Goal: Use online tool/utility: Utilize a website feature to perform a specific function

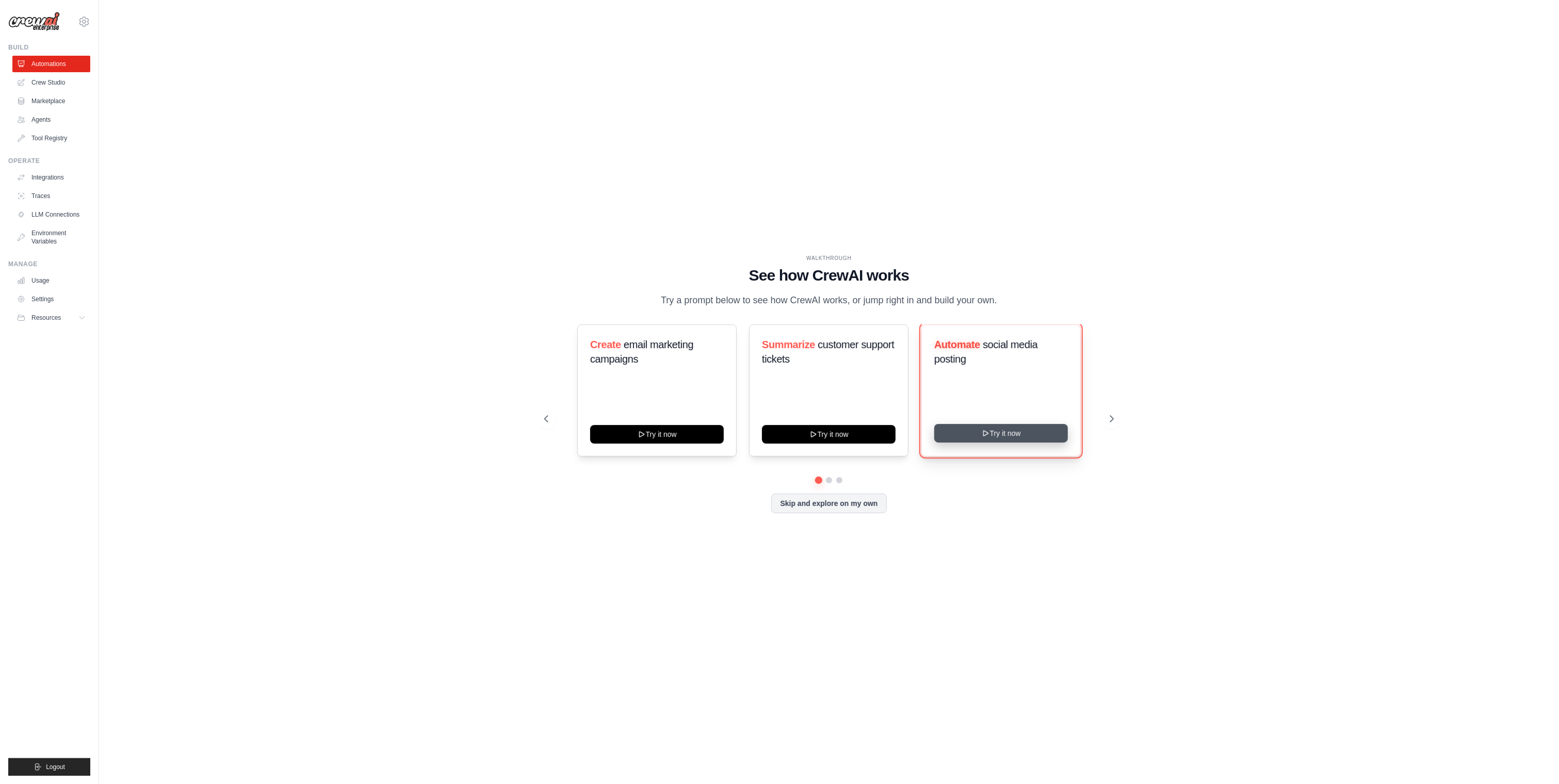
click at [1009, 439] on button "Try it now" at bounding box center [1001, 433] width 134 height 19
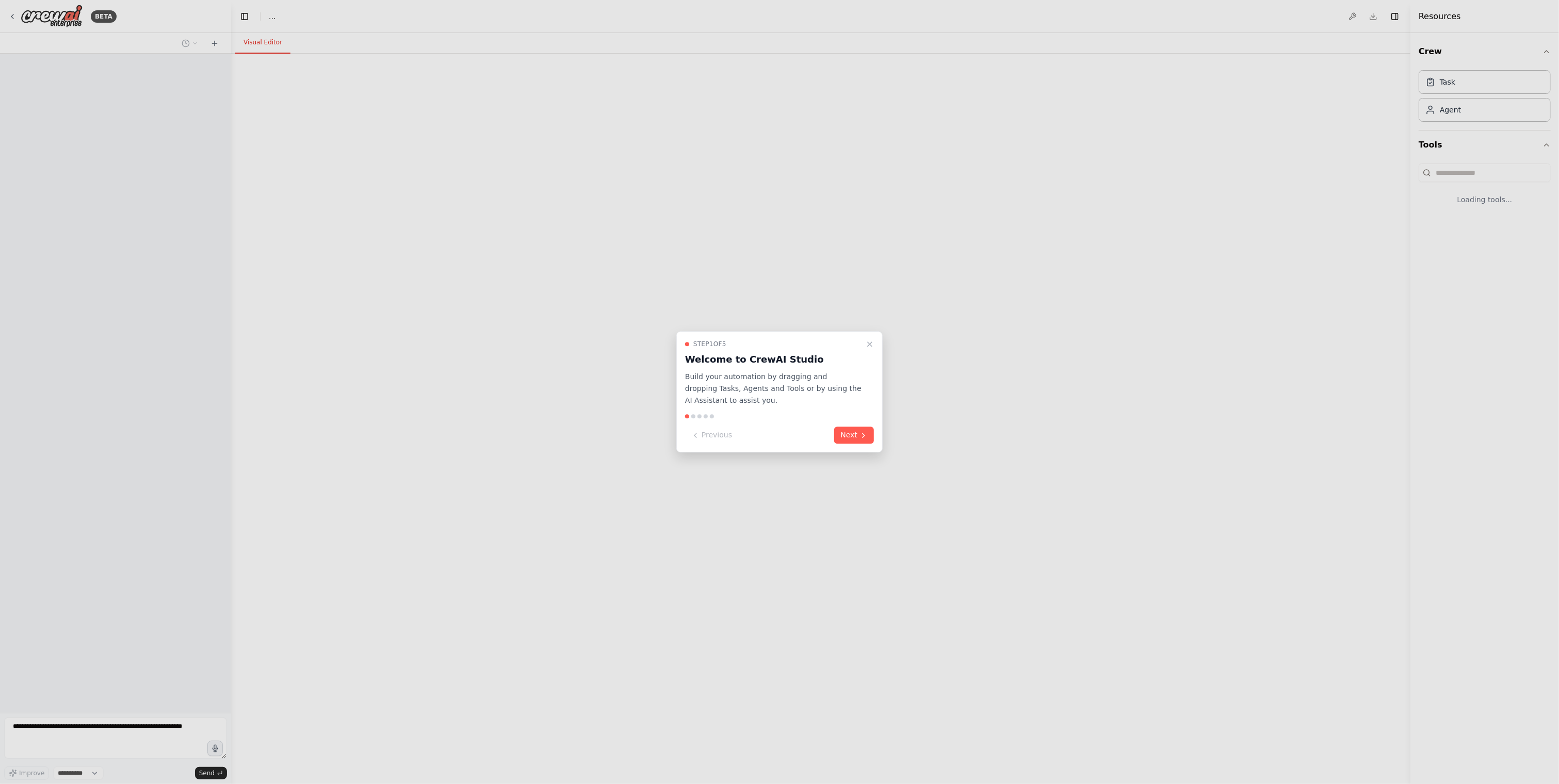
select select "****"
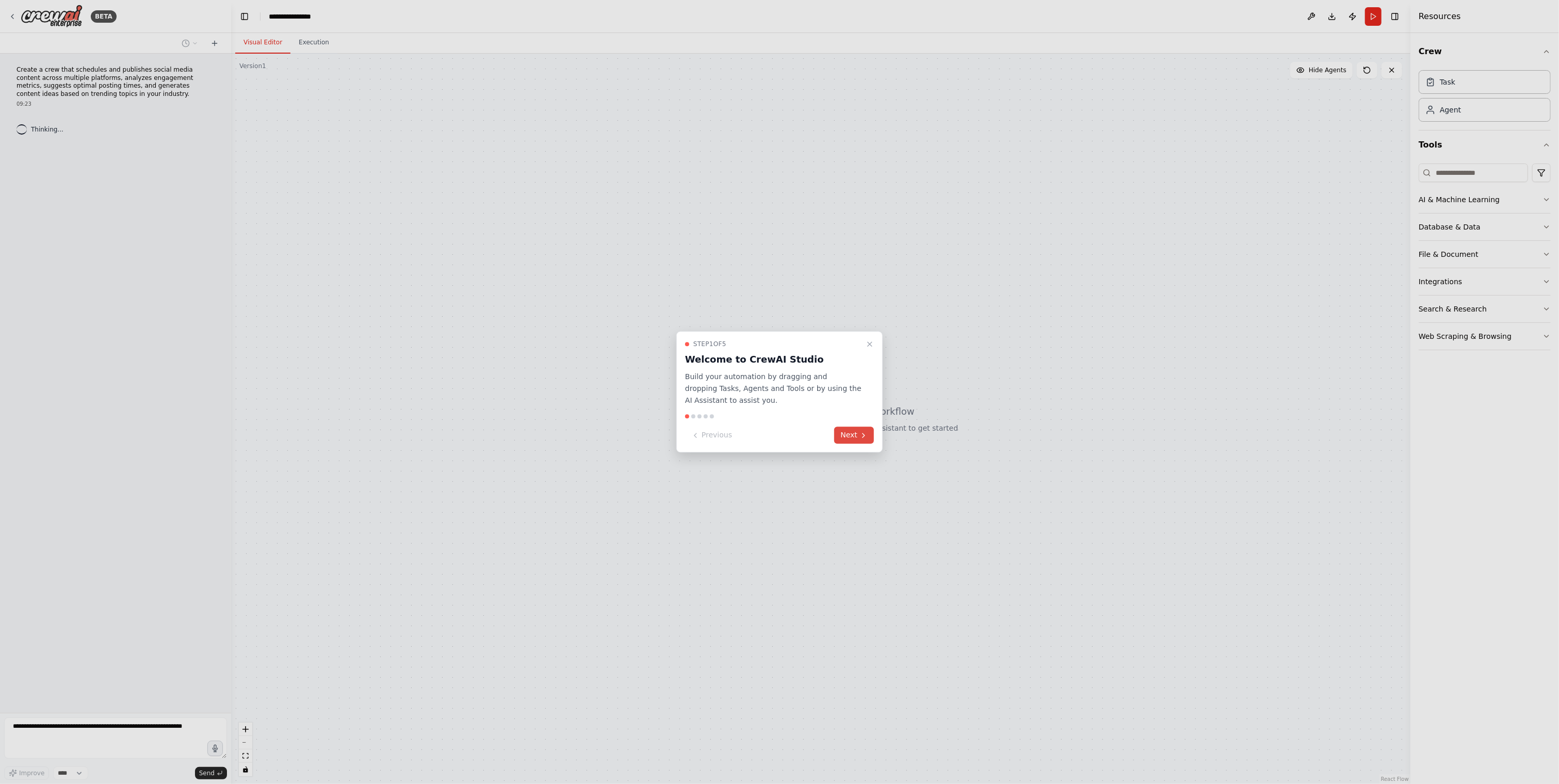
click at [860, 433] on icon at bounding box center [864, 436] width 8 height 8
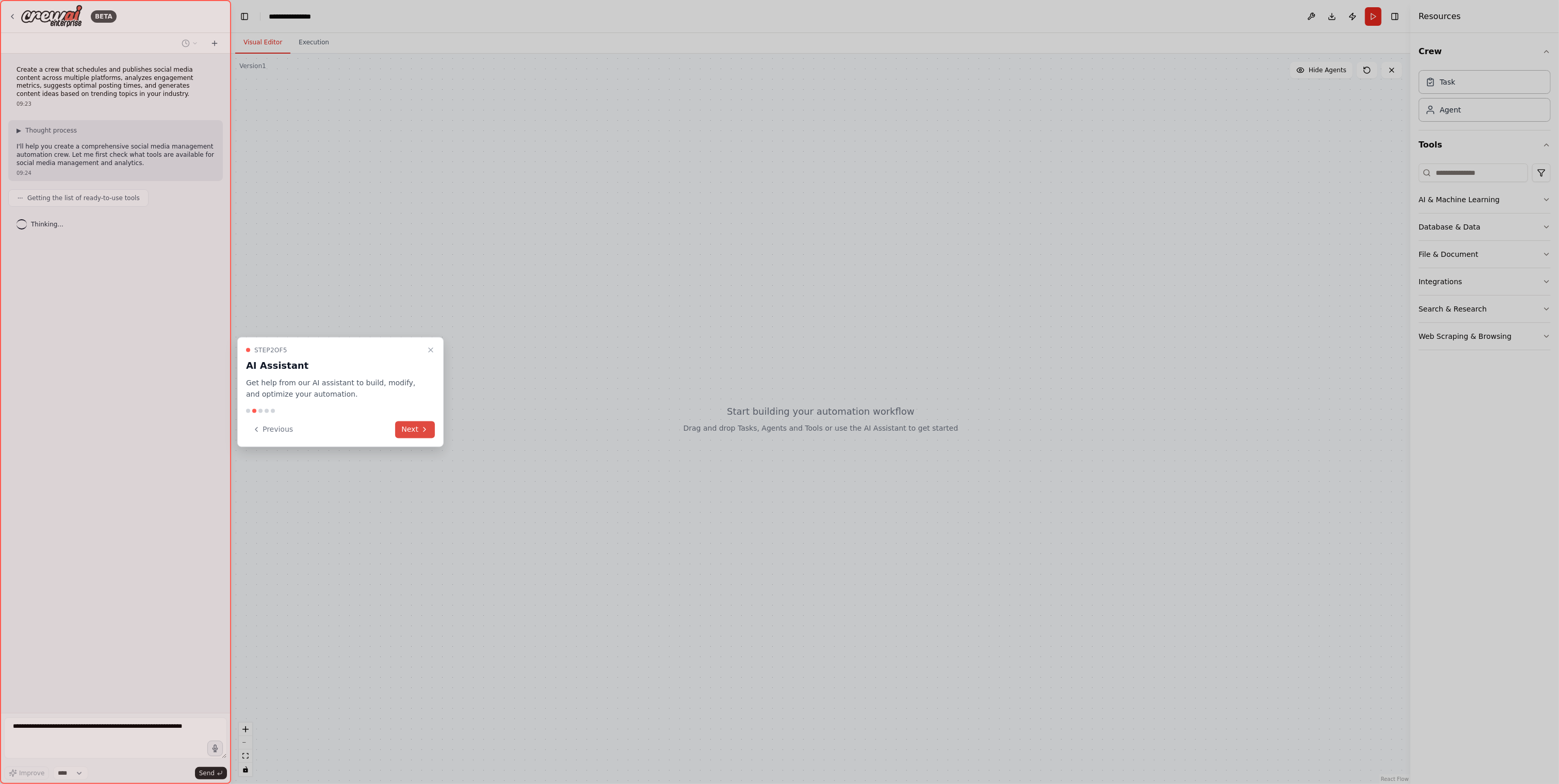
click at [421, 430] on icon at bounding box center [425, 430] width 8 height 8
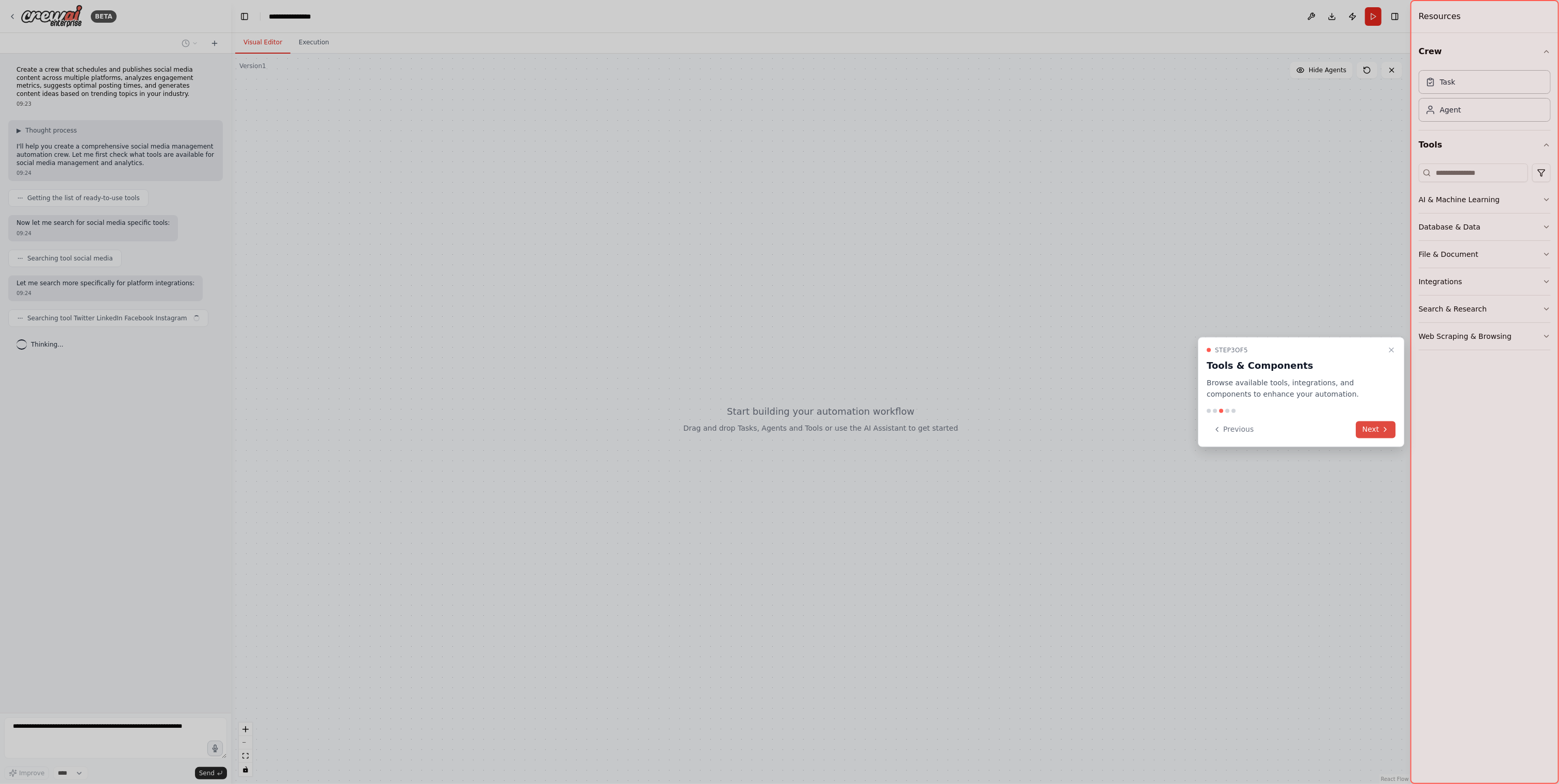
click at [1374, 431] on button "Next" at bounding box center [1376, 430] width 40 height 17
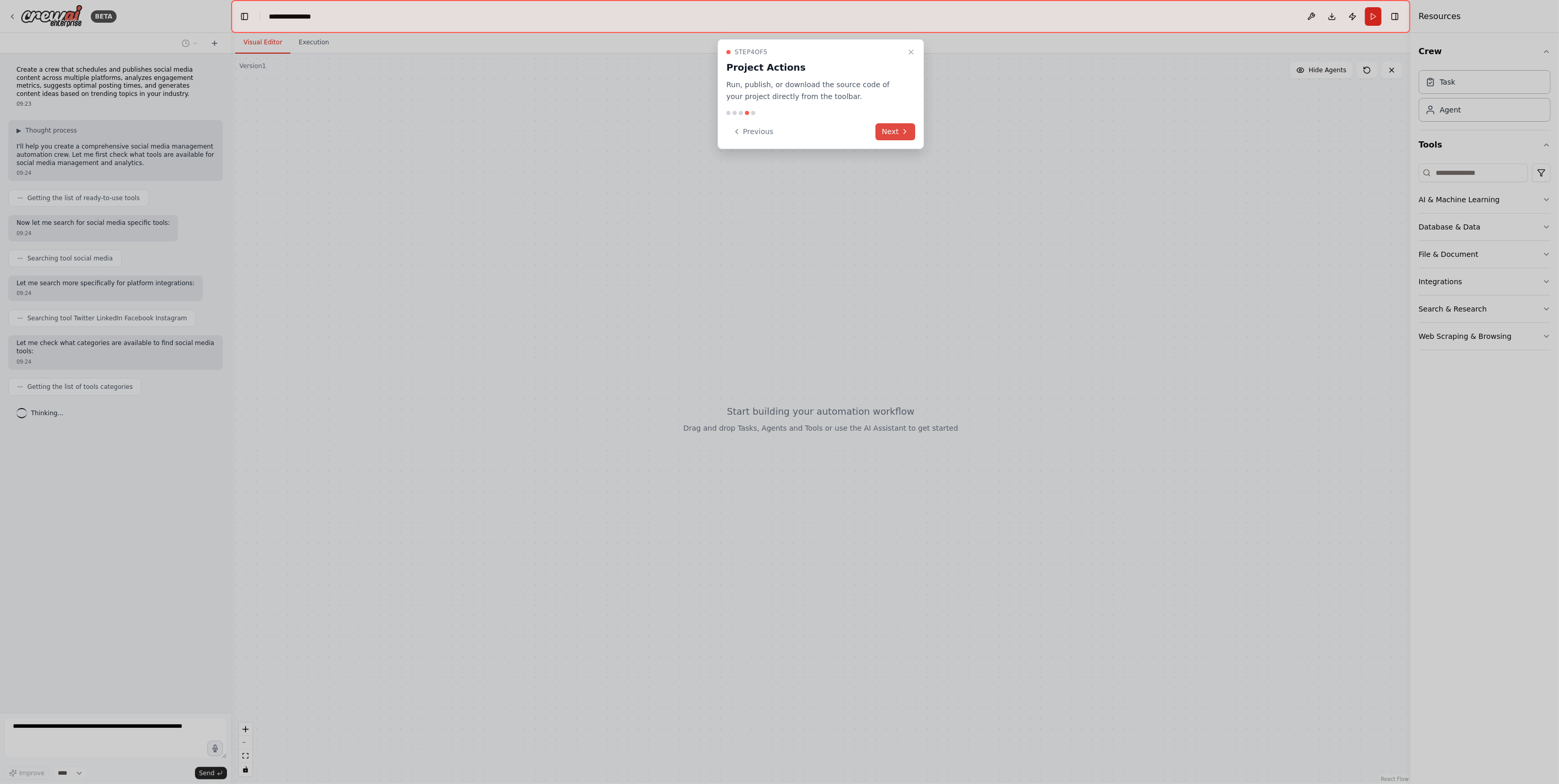
click at [899, 132] on button "Next" at bounding box center [896, 132] width 40 height 17
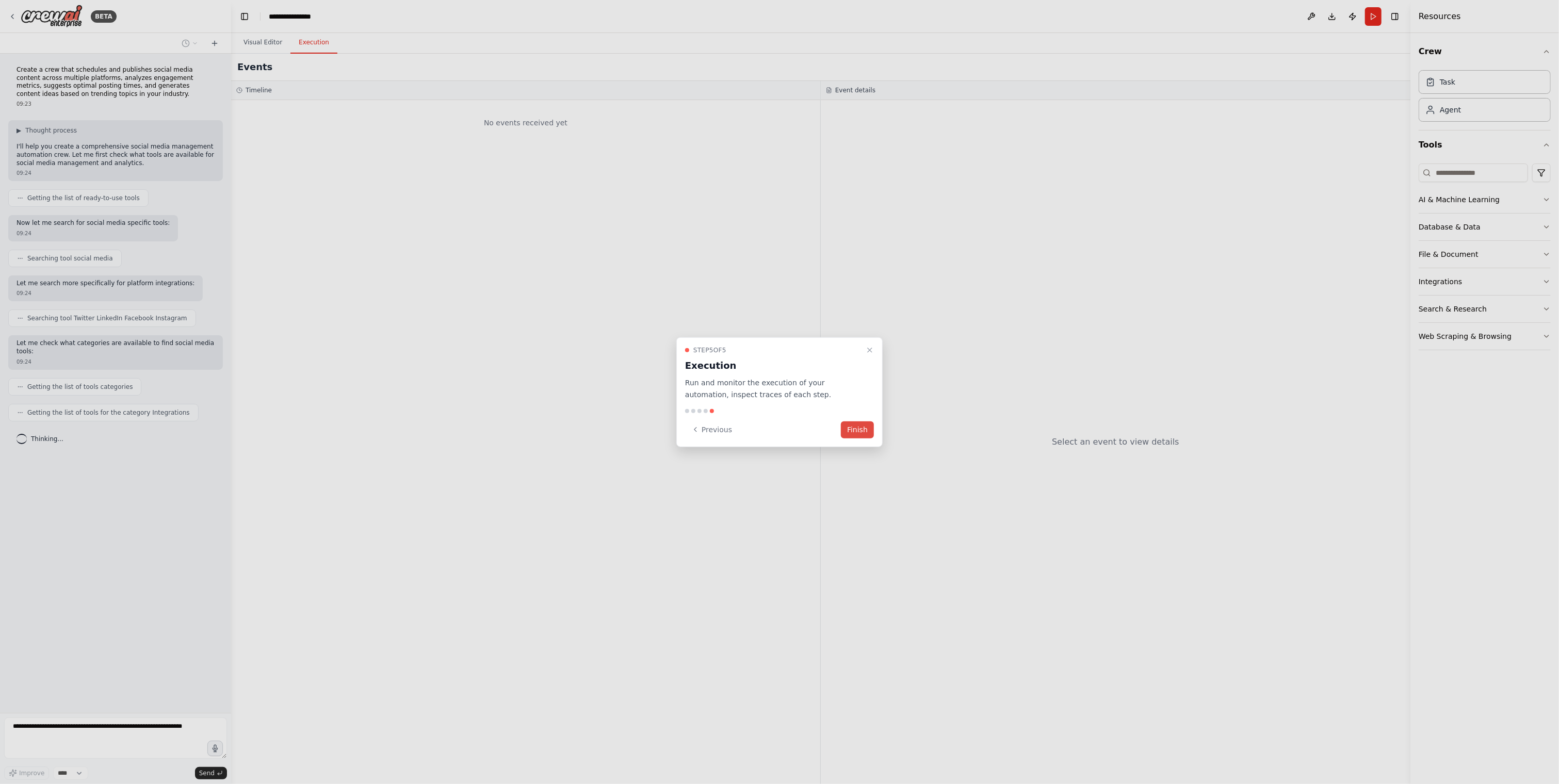
click at [860, 428] on button "Finish" at bounding box center [857, 430] width 33 height 17
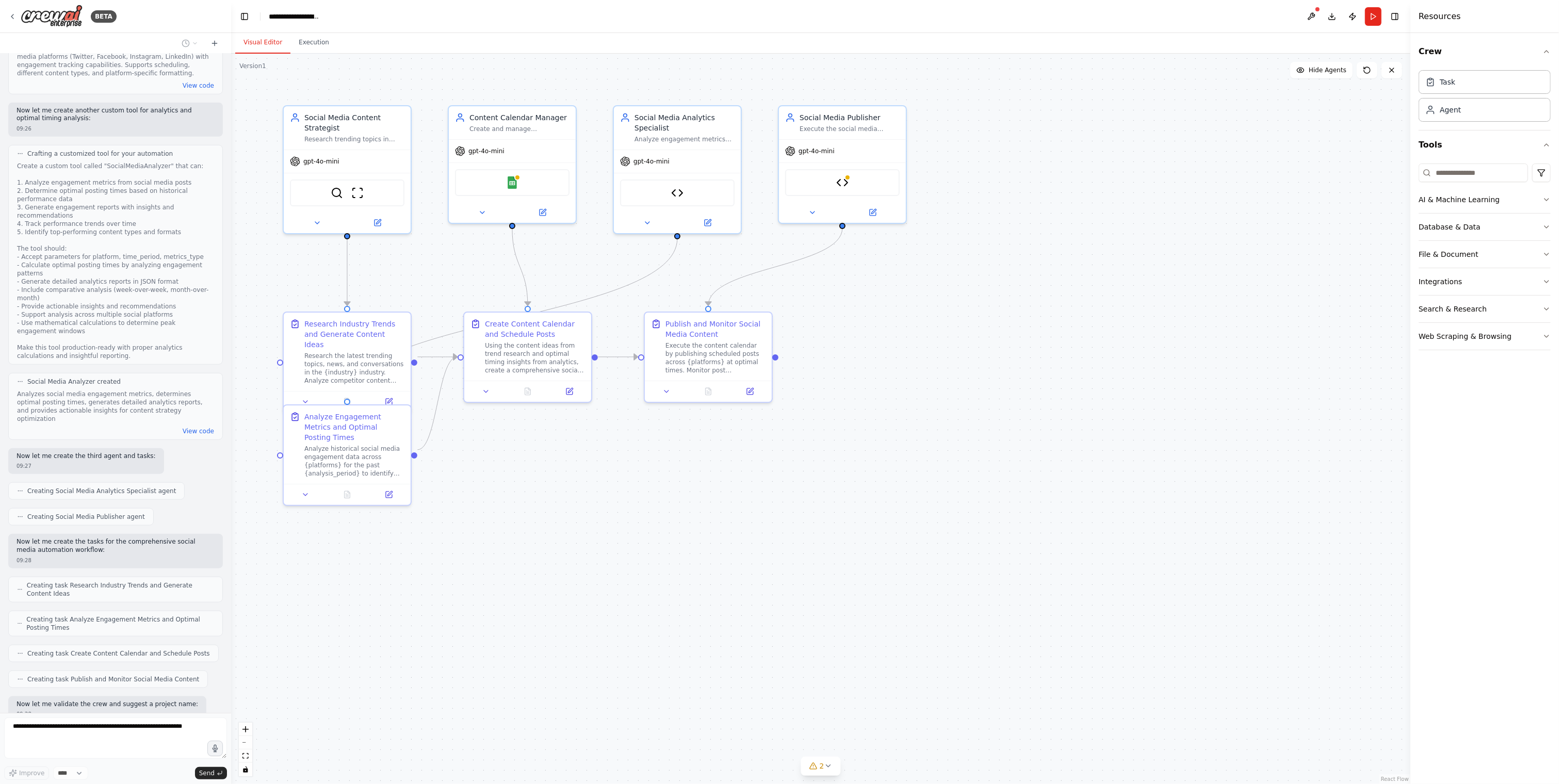
scroll to position [902, 0]
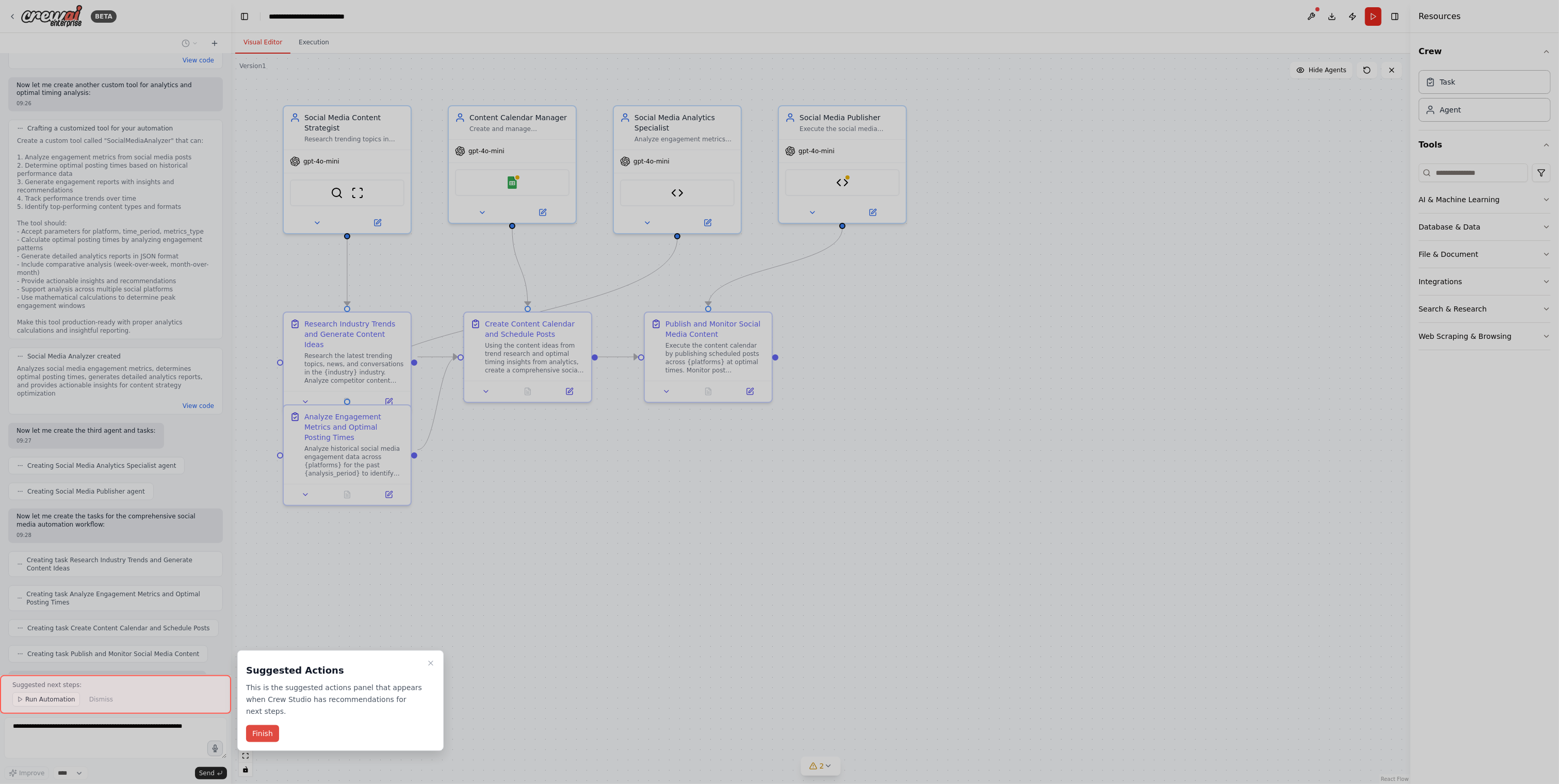
click at [274, 725] on button "Finish" at bounding box center [263, 733] width 33 height 17
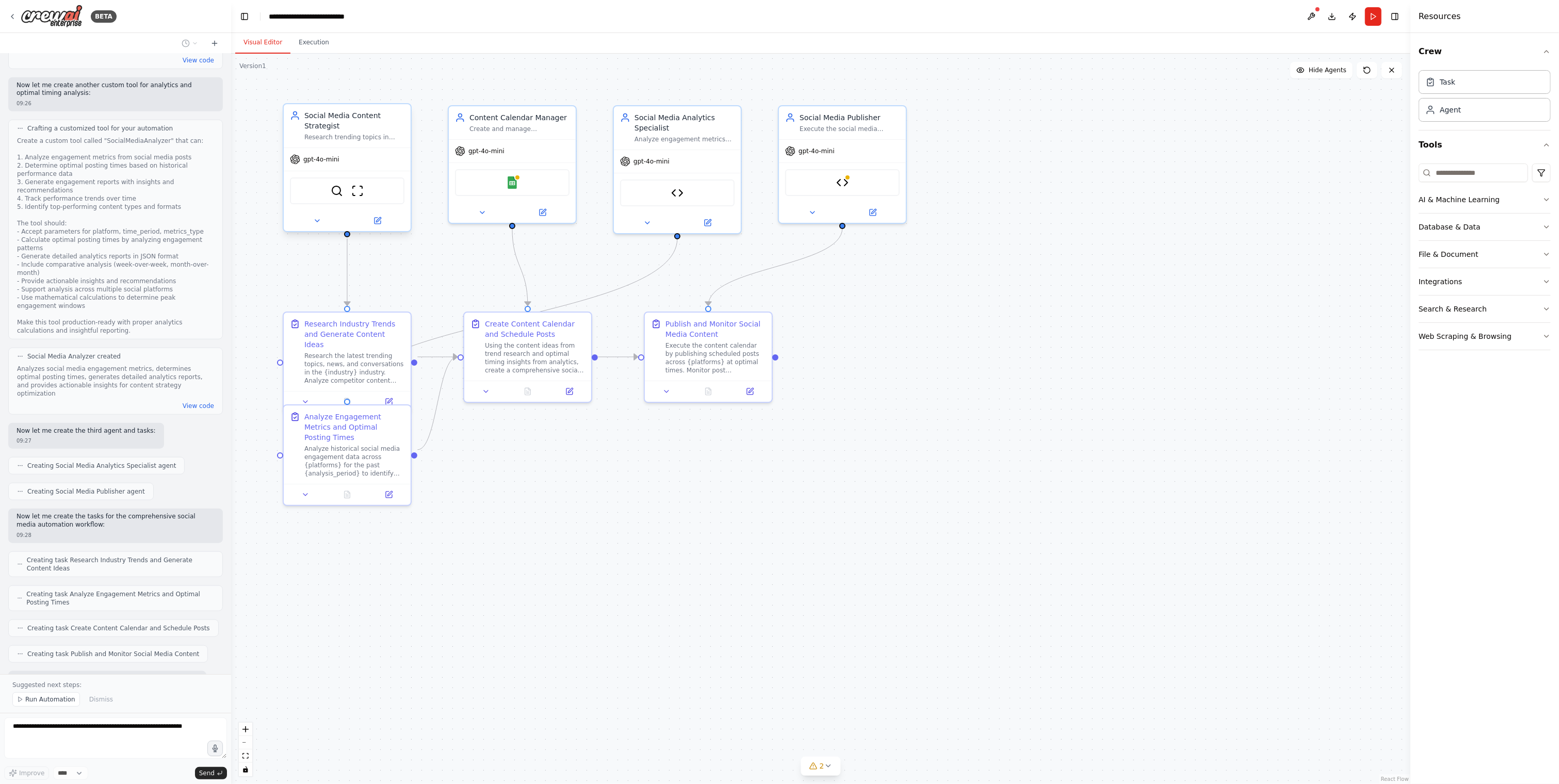
click at [366, 131] on div "Social Media Content Strategist Research trending topics in {industry}, analyze…" at bounding box center [354, 125] width 100 height 31
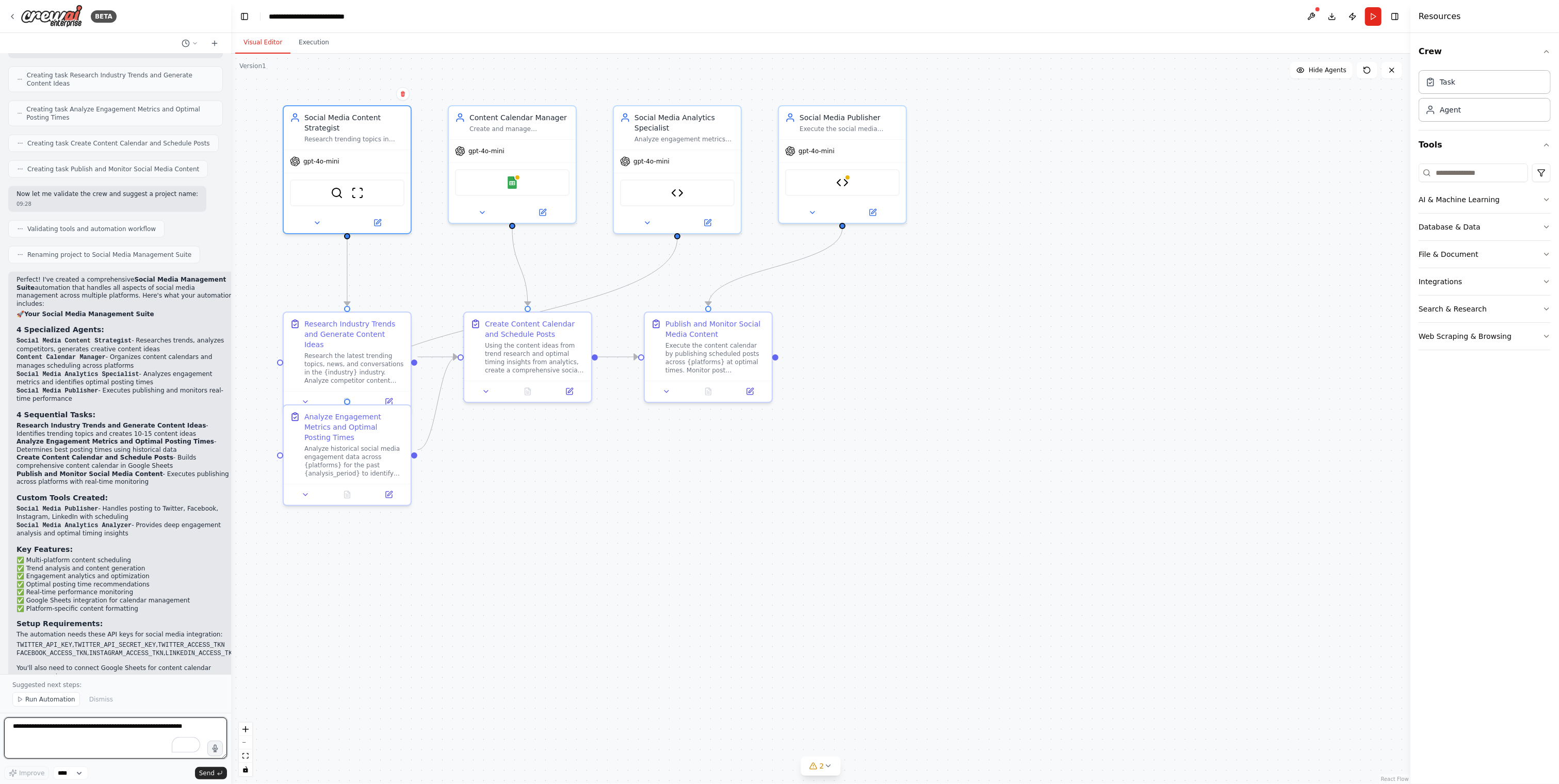
scroll to position [1395, 0]
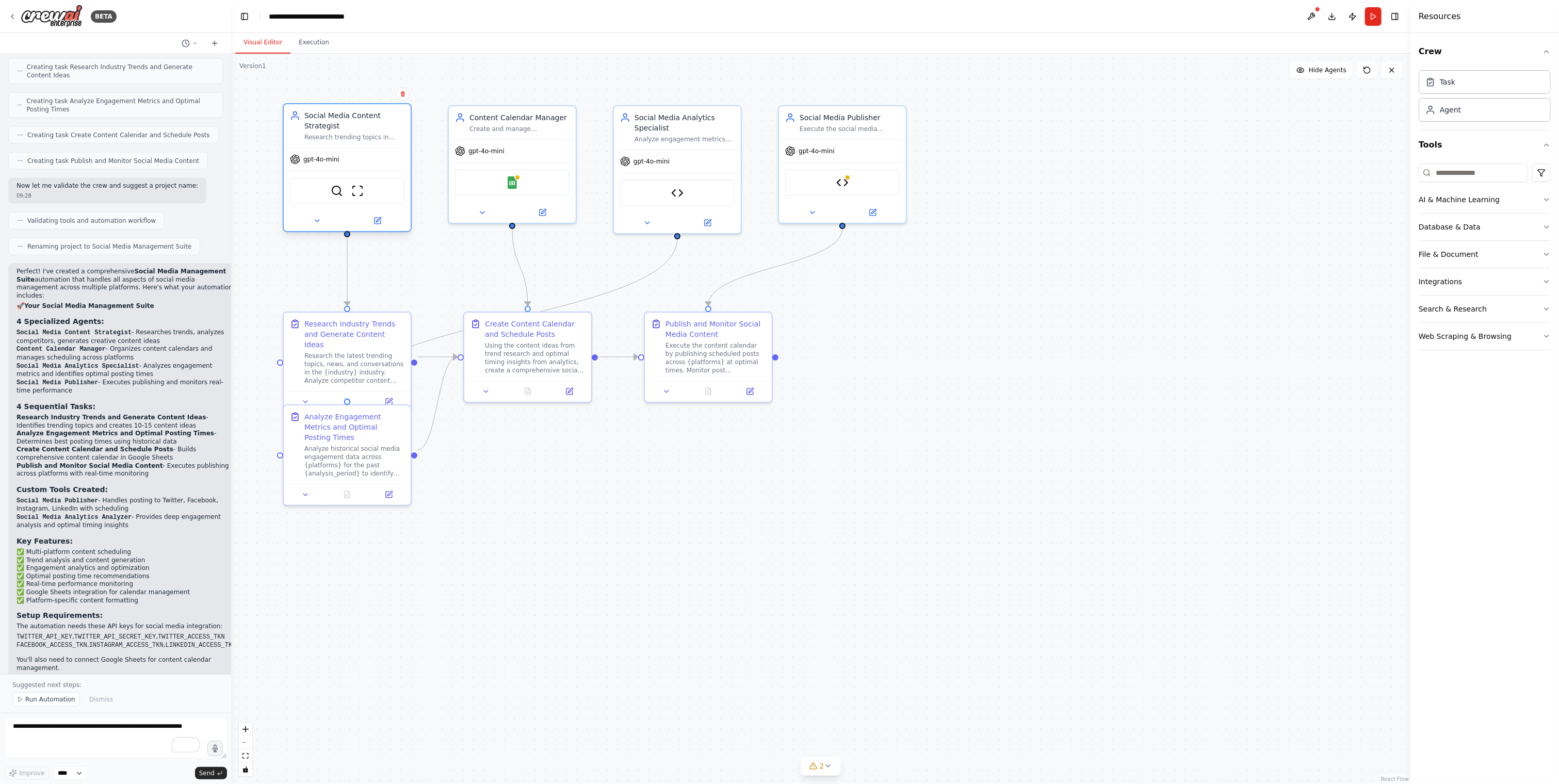
click at [364, 138] on div "Research trending topics in {industry}, analyze competitor content, and generat…" at bounding box center [354, 137] width 100 height 8
click at [378, 221] on icon at bounding box center [378, 221] width 6 height 6
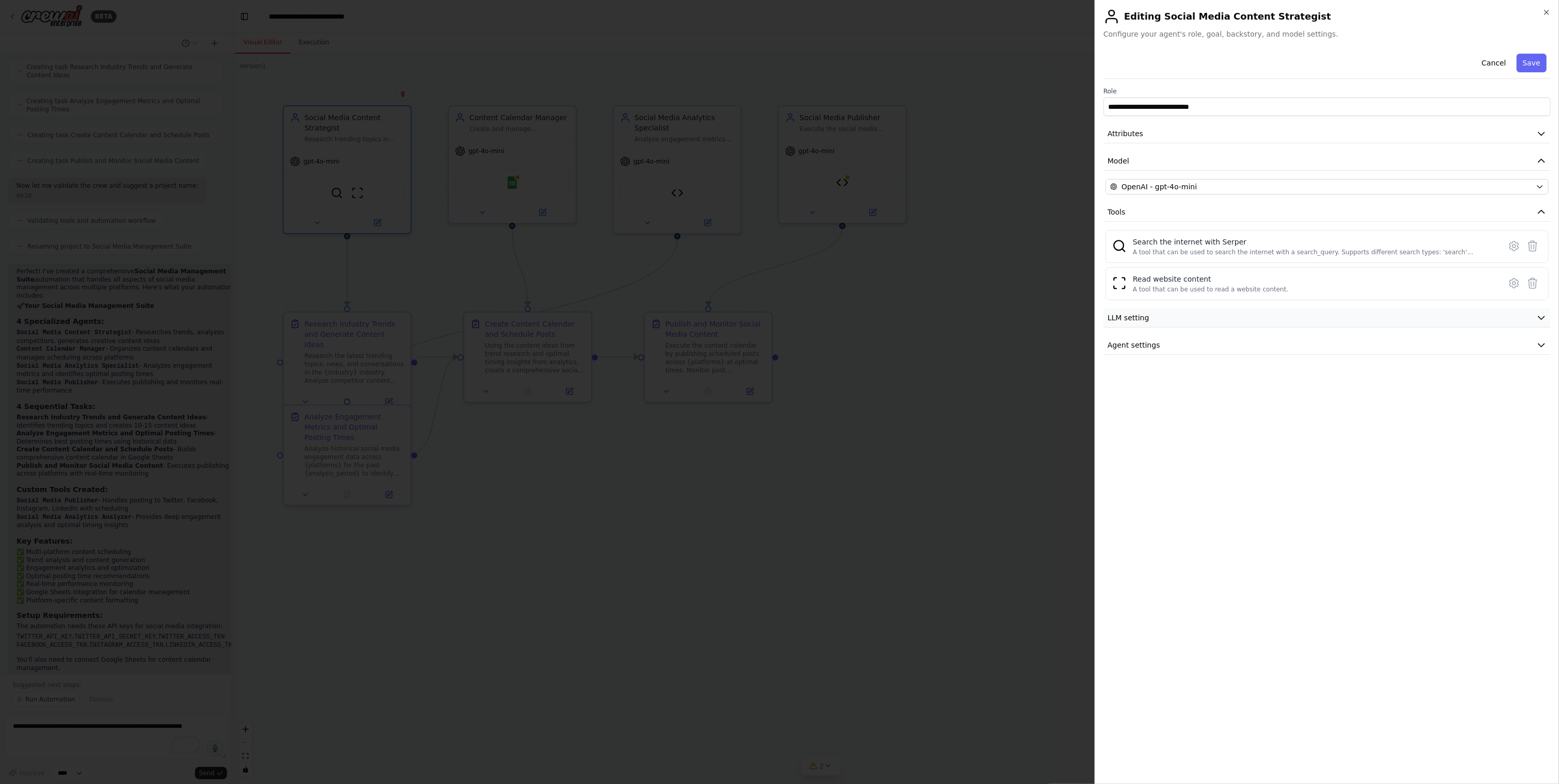
click at [1328, 322] on button "LLM setting" at bounding box center [1327, 318] width 447 height 19
click at [1326, 313] on button "LLM setting" at bounding box center [1327, 318] width 447 height 19
click at [1308, 344] on button "Agent settings" at bounding box center [1327, 345] width 447 height 19
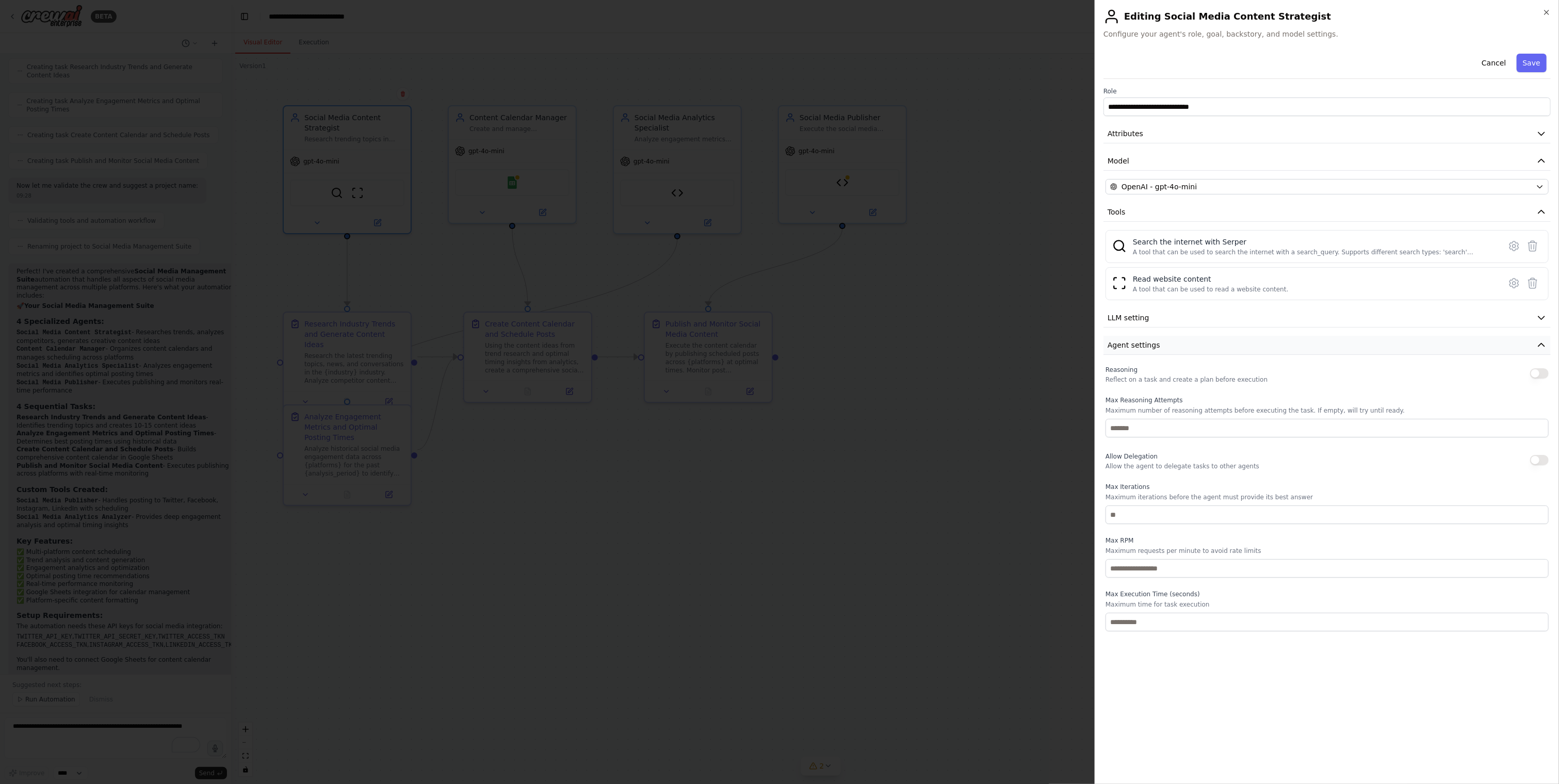
click at [1308, 344] on button "Agent settings" at bounding box center [1327, 345] width 447 height 19
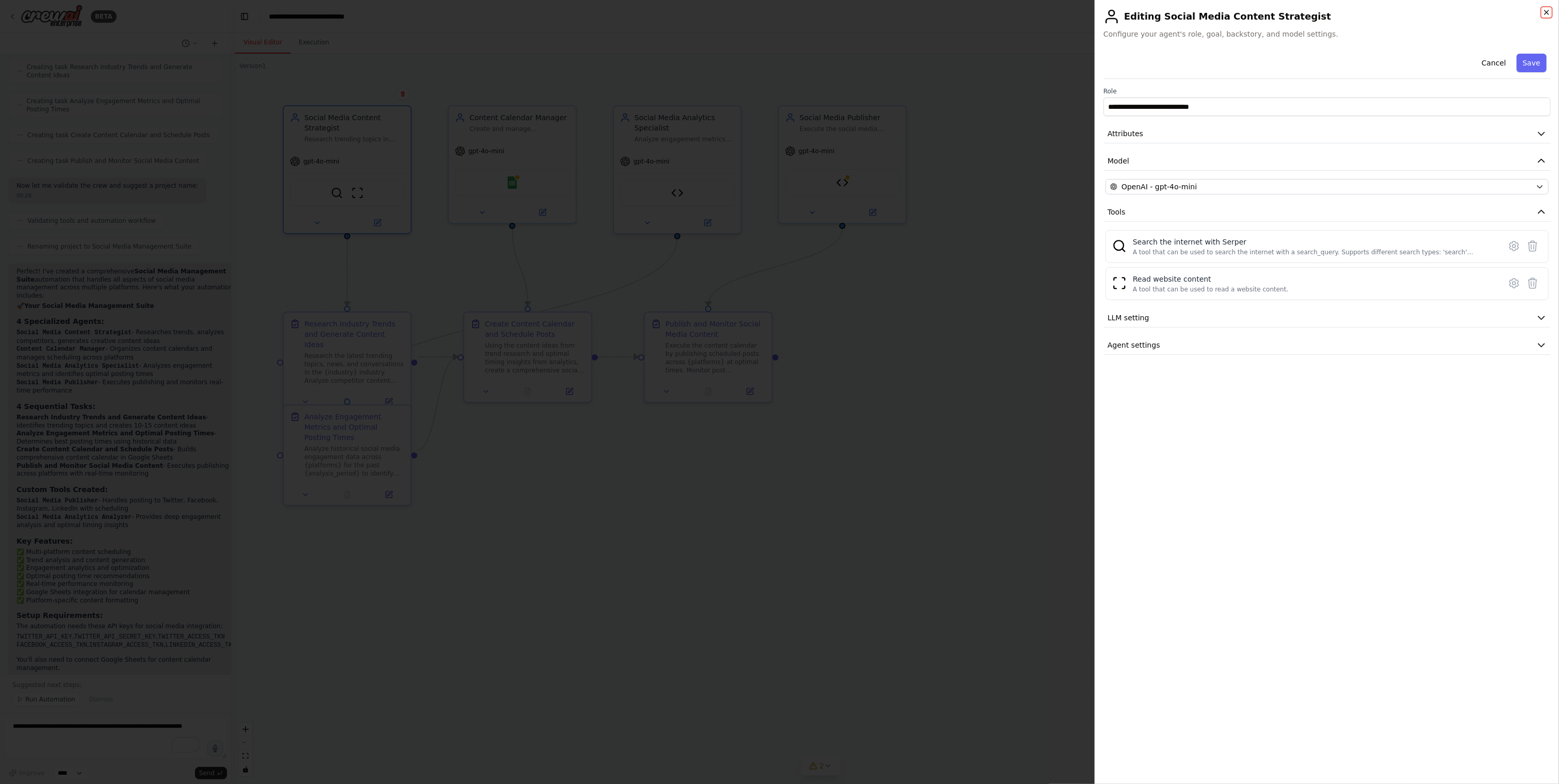
click at [1546, 13] on icon "button" at bounding box center [1546, 12] width 4 height 4
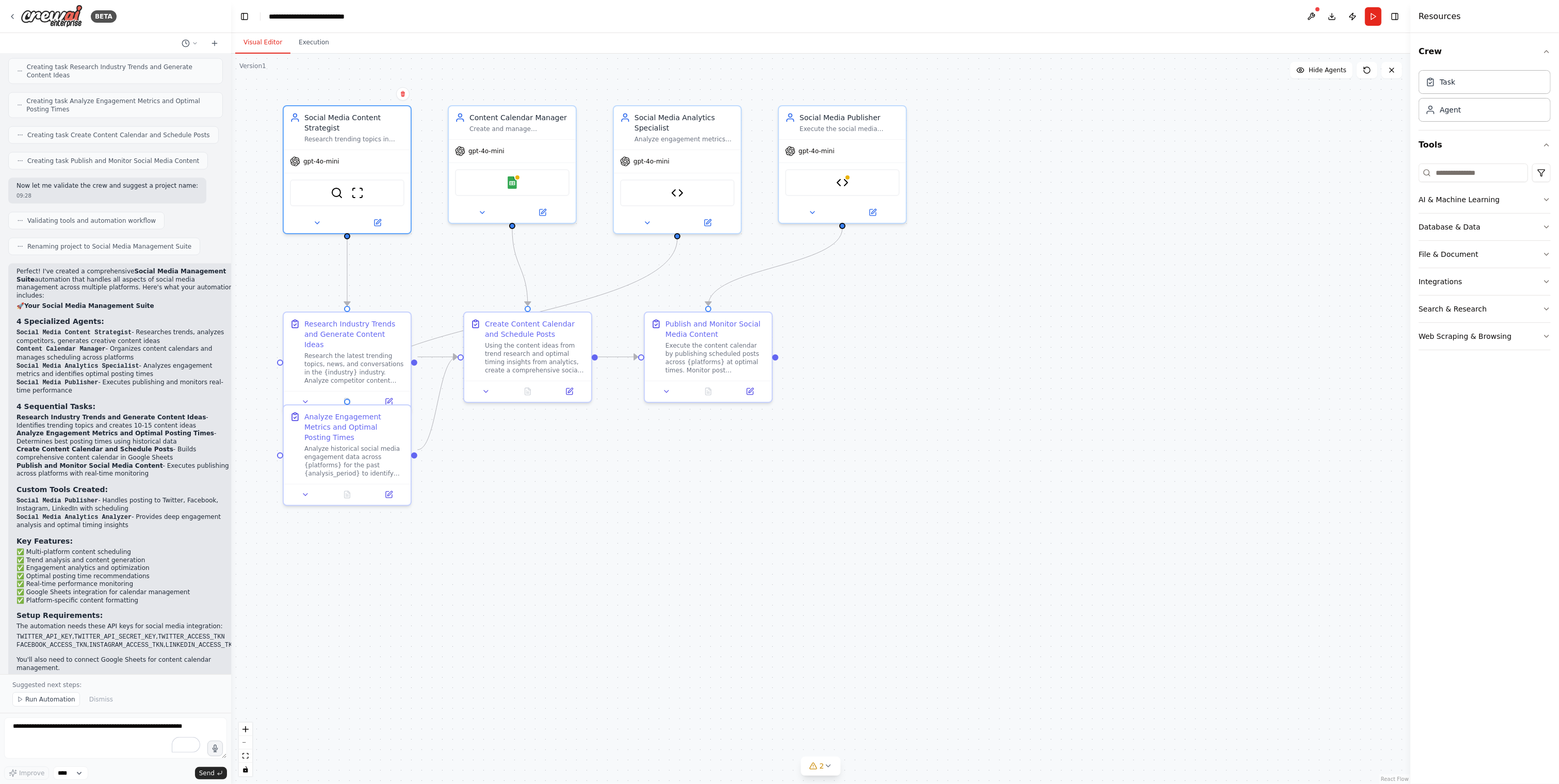
click at [482, 531] on div ".deletable-edge-delete-btn { width: 20px; height: 20px; border: 0px solid #ffff…" at bounding box center [821, 419] width 1180 height 730
click at [1314, 16] on button at bounding box center [1311, 16] width 16 height 19
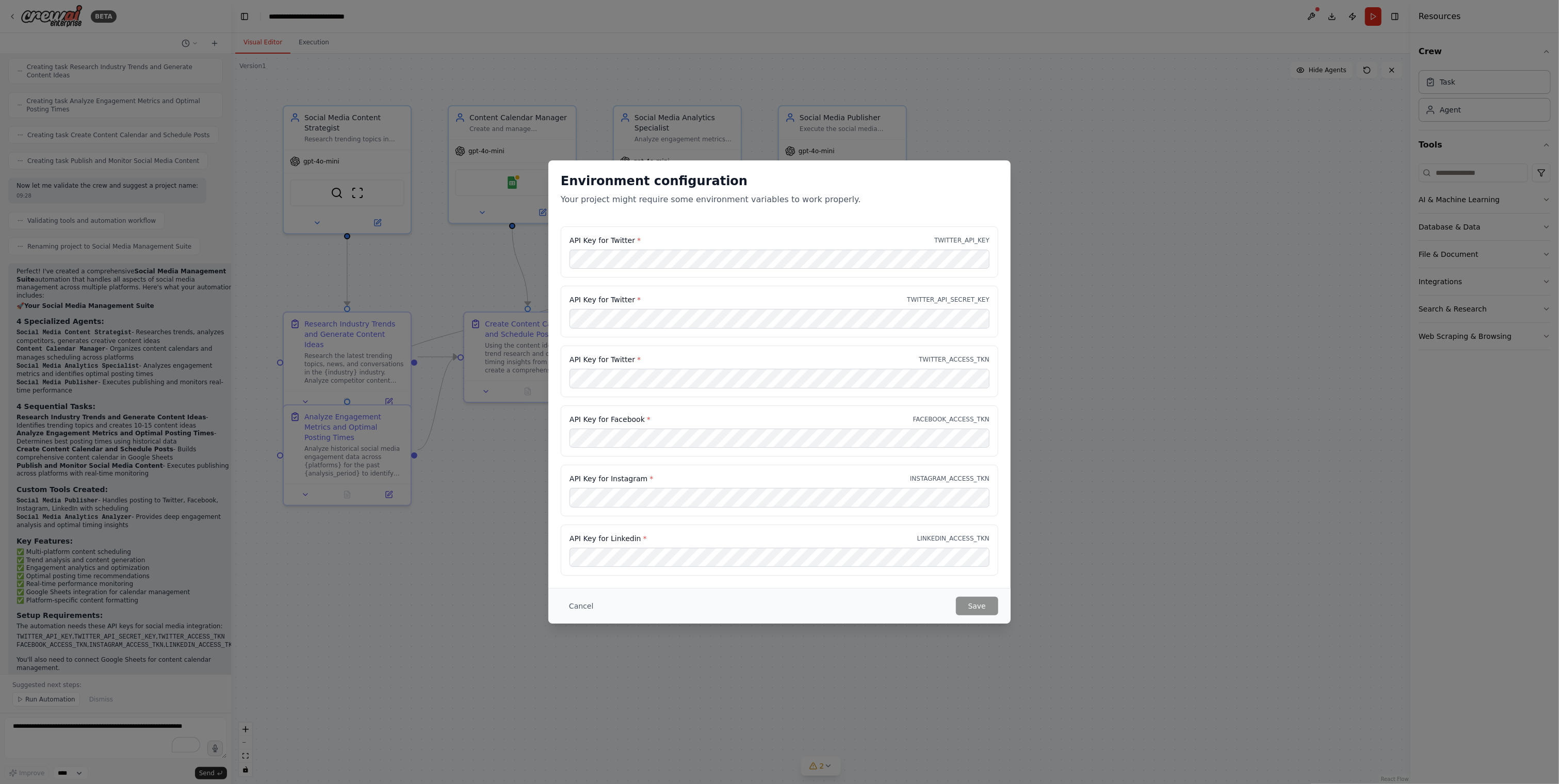
click at [576, 535] on label "API Key for Linkedin *" at bounding box center [608, 538] width 77 height 10
drag, startPoint x: 576, startPoint y: 535, endPoint x: 611, endPoint y: 535, distance: 35.0
click at [611, 535] on label "API Key for Linkedin *" at bounding box center [608, 538] width 77 height 10
copy label "API Key for Linkedin"
drag, startPoint x: 582, startPoint y: 609, endPoint x: 585, endPoint y: 603, distance: 6.7
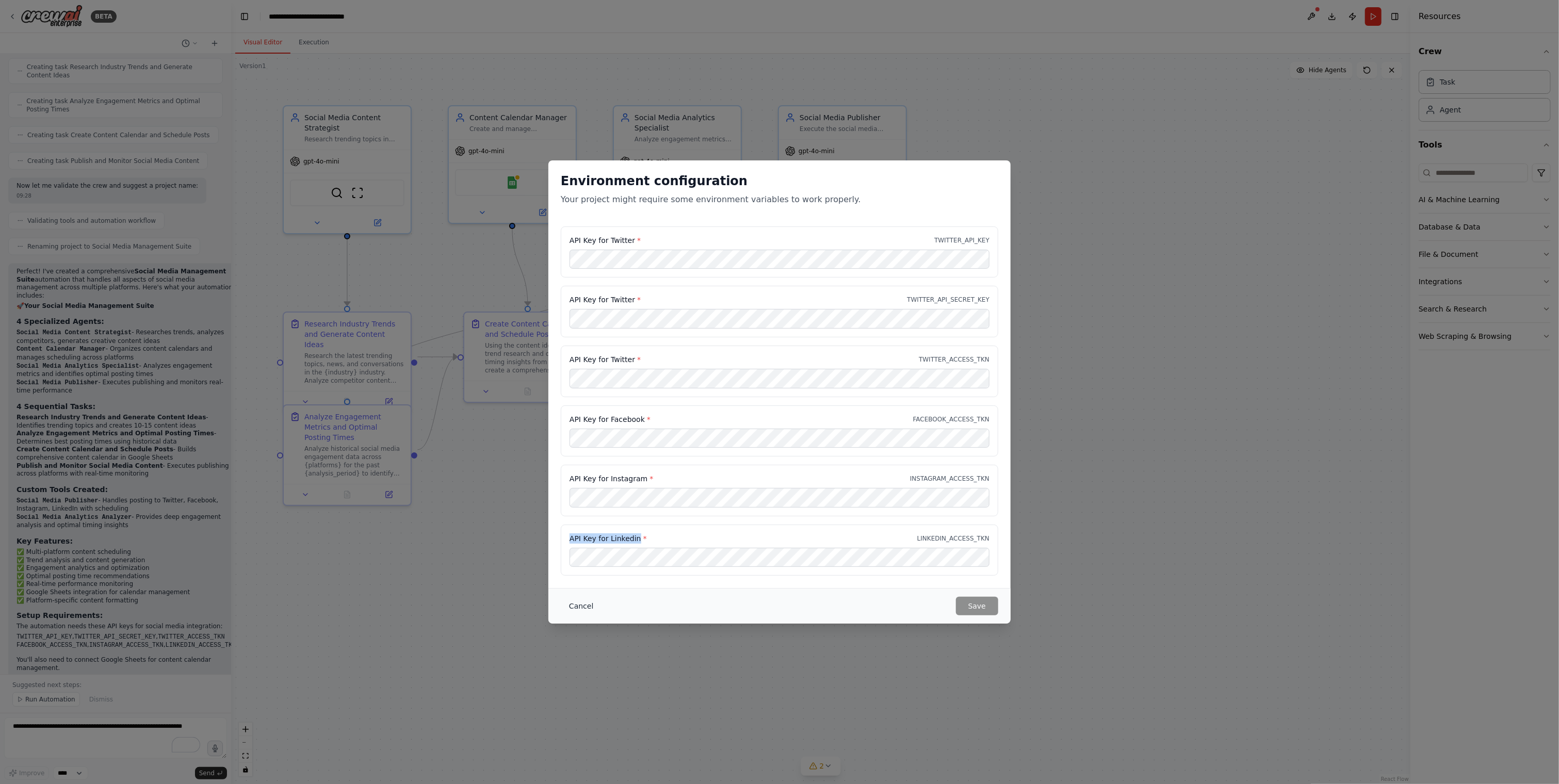
click at [582, 606] on button "Cancel" at bounding box center [581, 606] width 41 height 19
